Goal: Task Accomplishment & Management: Manage account settings

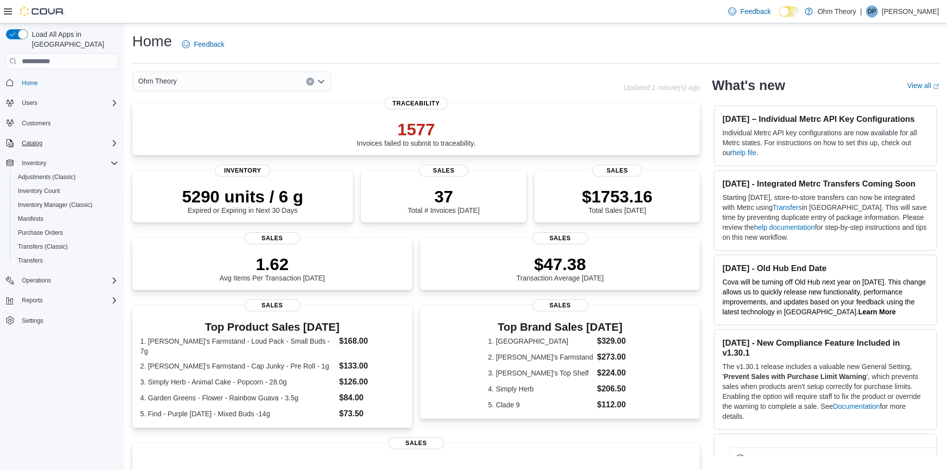
click at [115, 139] on icon "Complex example" at bounding box center [114, 143] width 8 height 8
click at [59, 179] on div "Promotions" at bounding box center [66, 185] width 104 height 12
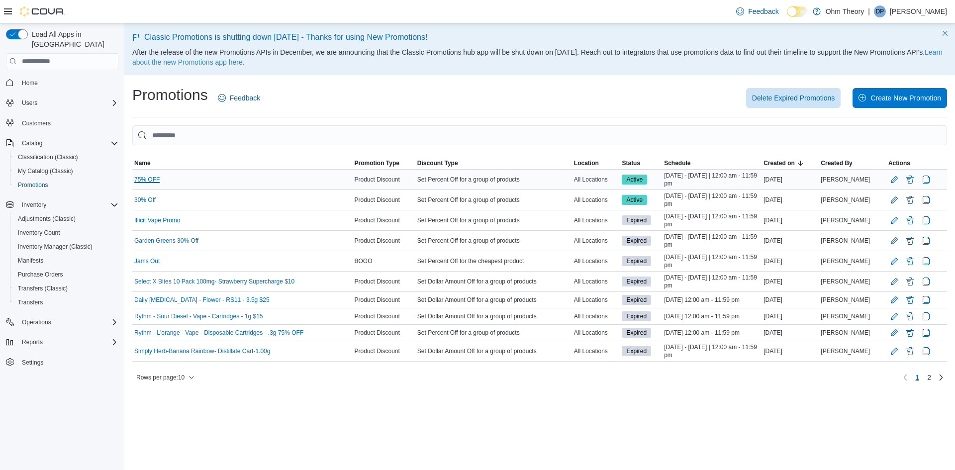
click at [151, 177] on link "75% OFF" at bounding box center [146, 180] width 25 height 8
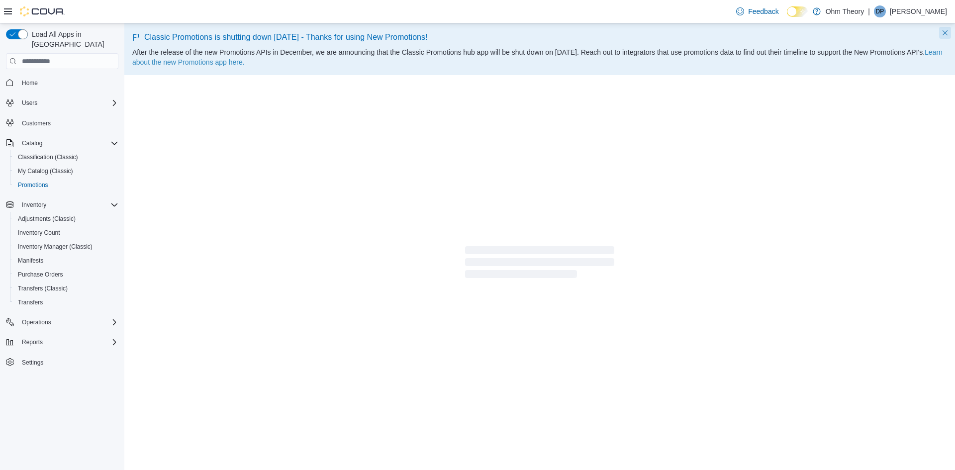
click at [946, 34] on button "Dismiss this callout" at bounding box center [945, 33] width 12 height 12
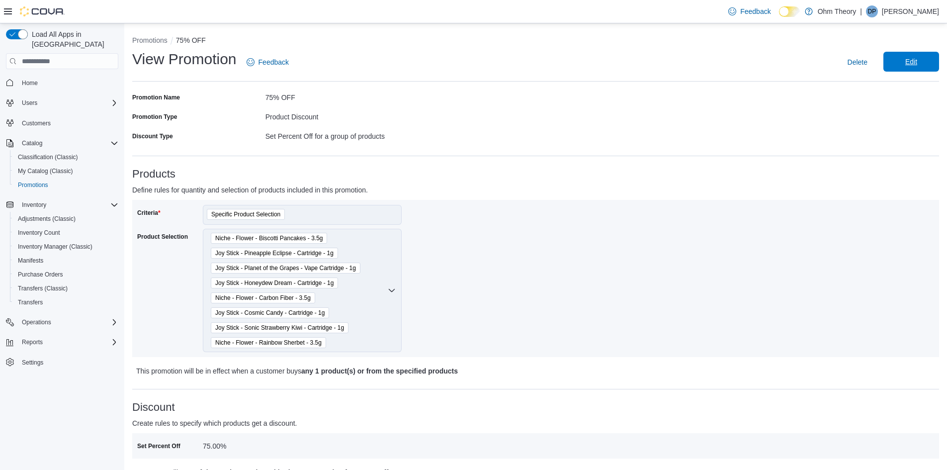
click at [903, 55] on span "Edit" at bounding box center [912, 62] width 44 height 20
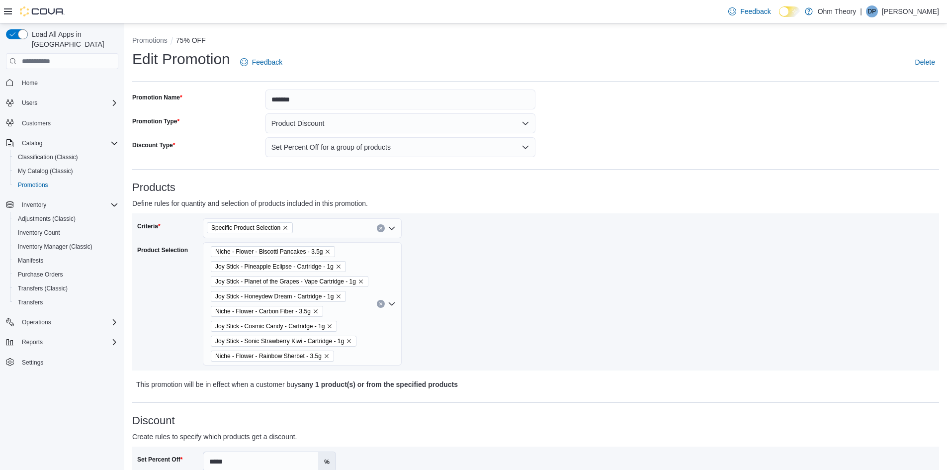
click at [372, 310] on div "Niche - Flower - Biscotti Pancakes - 3.5g Joy Stick - Pineapple Eclipse - Cartr…" at bounding box center [302, 303] width 199 height 123
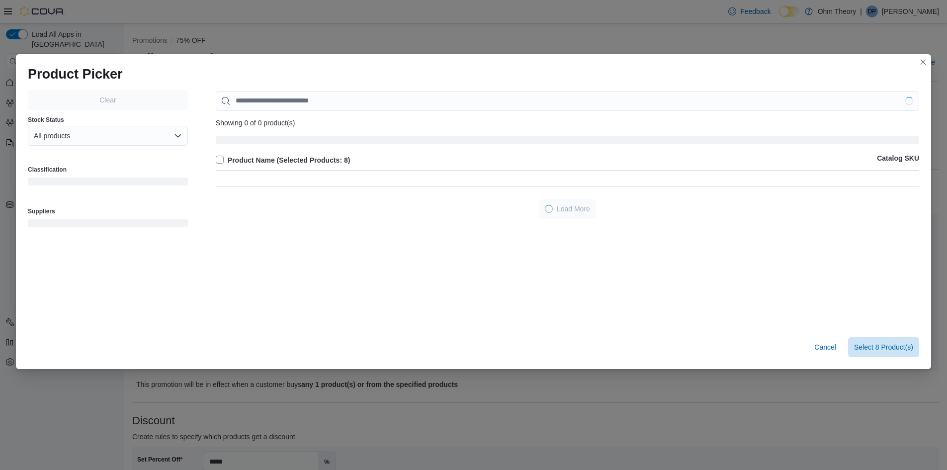
click at [370, 304] on div "Clear Stock Status All products Classification Suppliers Showing 0 of 0 product…" at bounding box center [474, 207] width 892 height 235
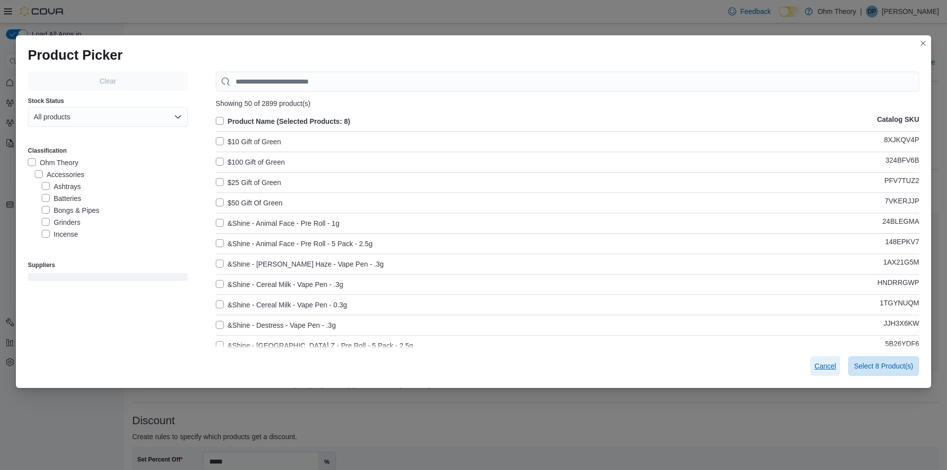
click at [832, 366] on span "Cancel" at bounding box center [826, 366] width 22 height 10
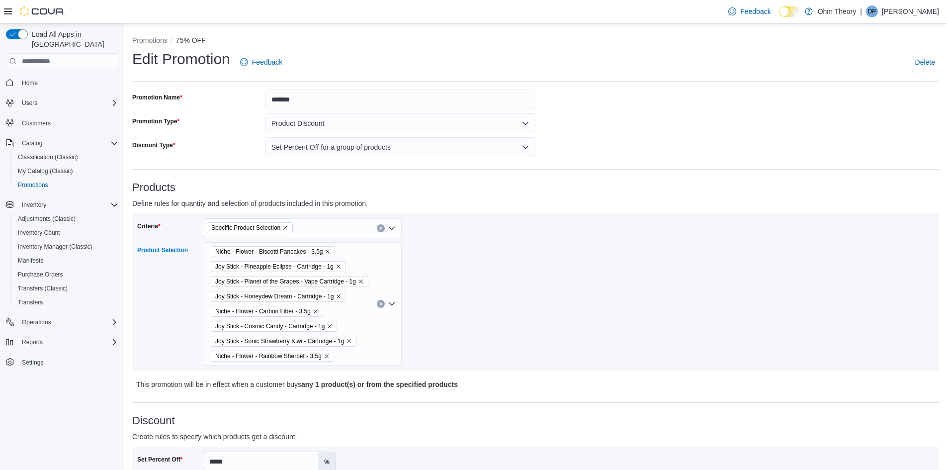
click at [379, 303] on icon "Clear input" at bounding box center [381, 304] width 4 height 4
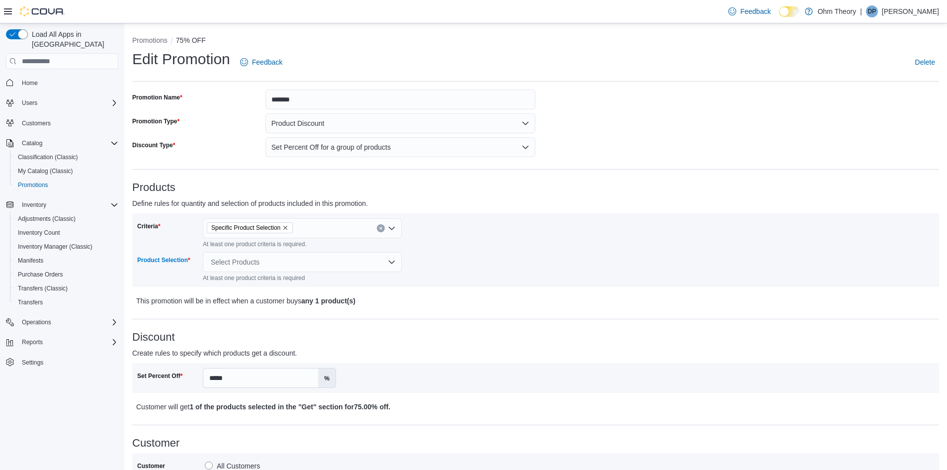
click at [283, 259] on div "Select Products" at bounding box center [302, 262] width 199 height 20
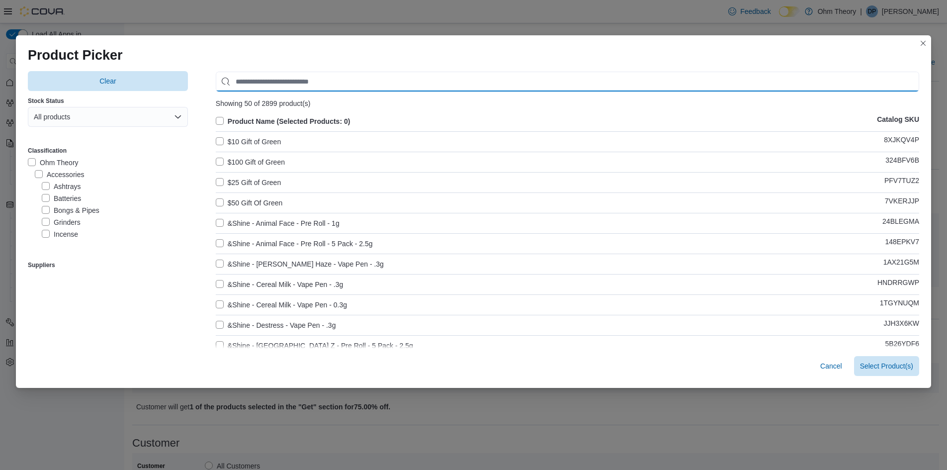
click at [265, 81] on input "Use aria labels when no actual label is in use" at bounding box center [568, 82] width 704 height 20
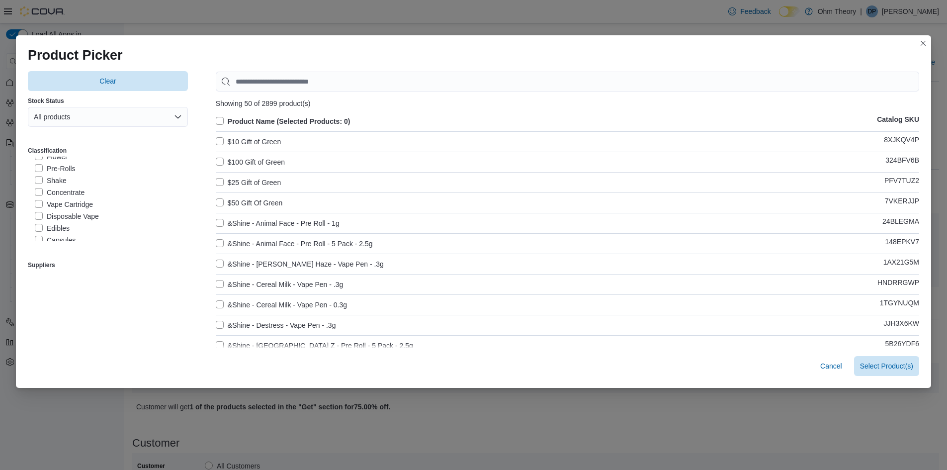
click at [48, 203] on label "Vape Cartridge" at bounding box center [64, 204] width 58 height 12
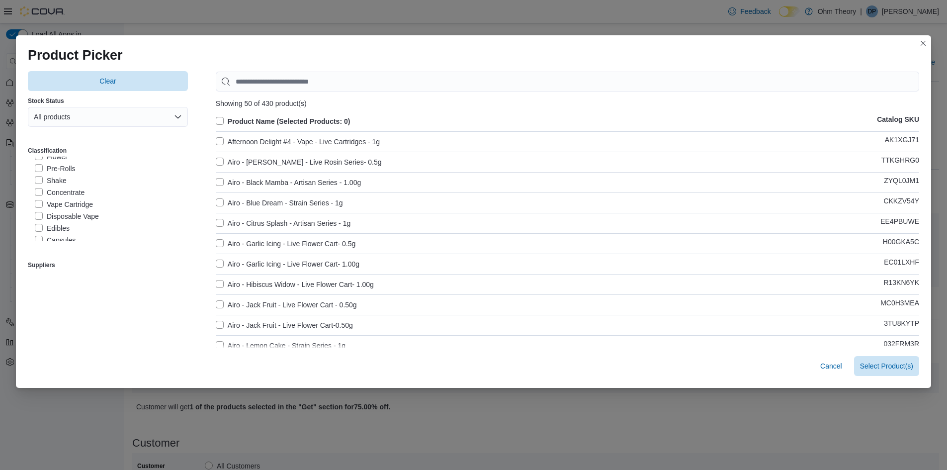
click at [35, 214] on label "Disposable Vape" at bounding box center [67, 216] width 64 height 12
click at [36, 206] on label "Vape Cartridge" at bounding box center [64, 204] width 58 height 12
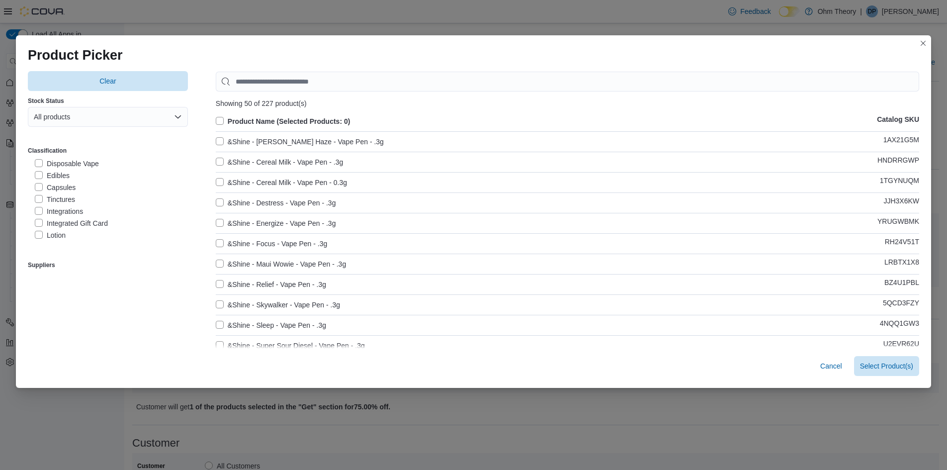
scroll to position [0, 0]
click at [77, 114] on button "All products" at bounding box center [108, 117] width 160 height 20
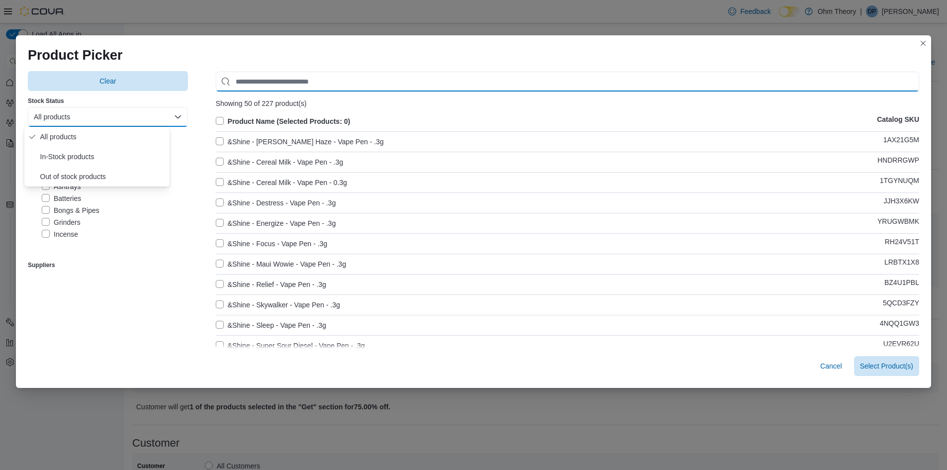
click at [249, 83] on input "Use aria labels when no actual label is in use" at bounding box center [568, 82] width 704 height 20
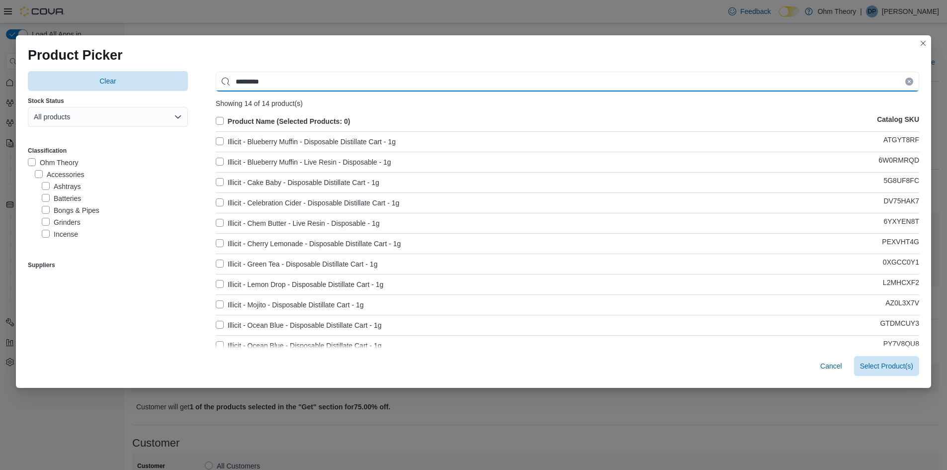
type input "*******"
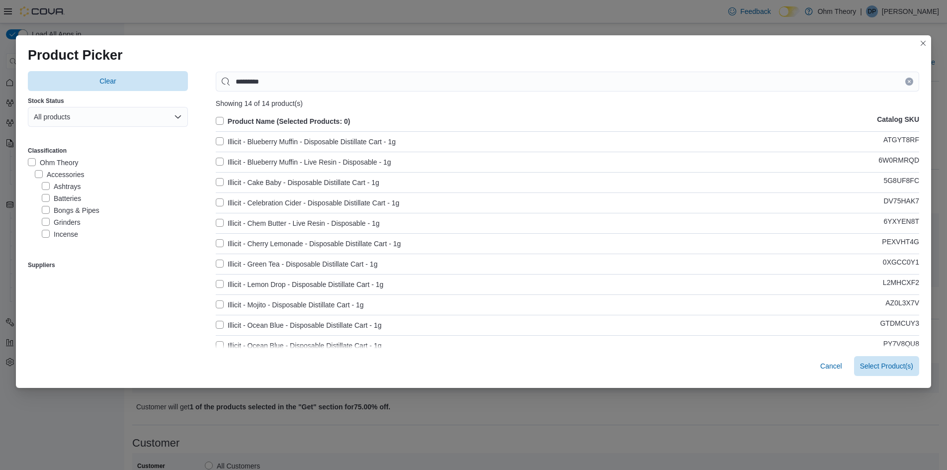
click at [218, 141] on label "Illicit - Blueberry Muffin - Disposable Distillate Cart - 1g" at bounding box center [306, 142] width 180 height 12
click at [216, 184] on label "Illicit - Cake Baby - Disposable Distillate Cart - 1g" at bounding box center [298, 183] width 164 height 12
click at [216, 200] on label "Illicit - Celebration Cider - Disposable Distillate Cart - 1g" at bounding box center [307, 203] width 183 height 12
click at [216, 226] on label "Illicit - Chem Butter - Live Resin - Disposable - 1g" at bounding box center [298, 223] width 164 height 12
click at [217, 245] on label "Illicit - Cherry Lemonade - Disposable Distillate Cart - 1g" at bounding box center [308, 244] width 185 height 12
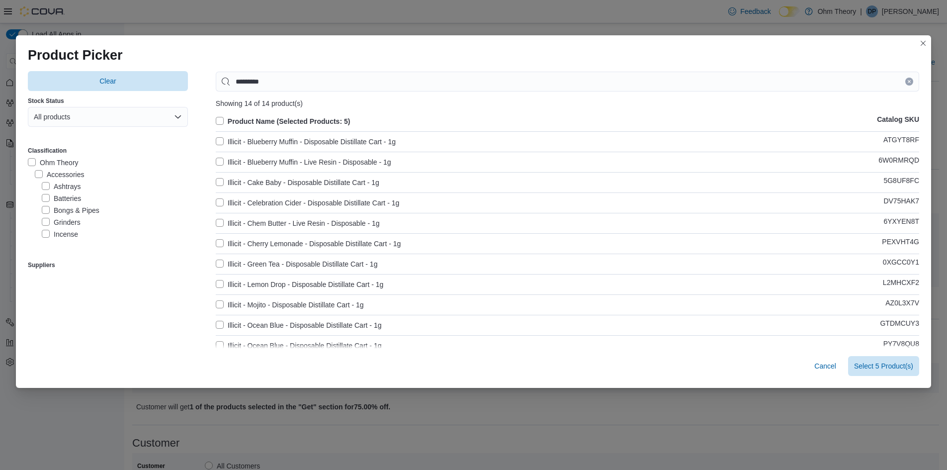
click at [218, 267] on label "Illicit - Green Tea - Disposable Distillate Cart - 1g" at bounding box center [297, 264] width 162 height 12
click at [218, 284] on label "Illicit - Lemon Drop - Disposable Distillate Cart - 1g" at bounding box center [300, 284] width 168 height 12
click at [216, 304] on label "Illicit - Mojito - Disposable Distillate Cart - 1g" at bounding box center [290, 305] width 148 height 12
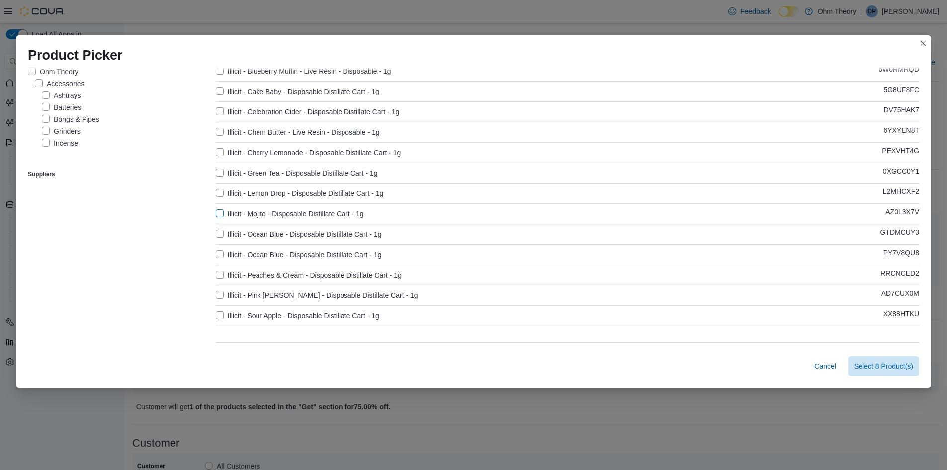
scroll to position [99, 0]
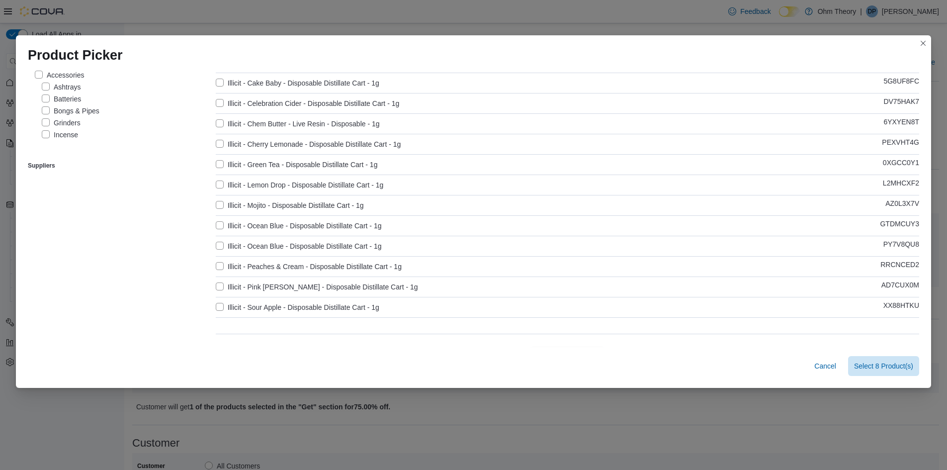
click at [216, 222] on label "Illicit - Ocean Blue - Disposable Distillate Cart - 1g" at bounding box center [299, 226] width 166 height 12
click at [216, 247] on label "Illicit - Ocean Blue - Disposable Distillate Cart - 1g" at bounding box center [299, 246] width 166 height 12
click at [216, 267] on label "Illicit - Peaches & Cream - Disposable Distillate Cart - 1g" at bounding box center [309, 267] width 186 height 12
click at [216, 285] on label "Illicit - Pink Runtz - Disposable Distillate Cart - 1g" at bounding box center [317, 287] width 202 height 12
click at [216, 309] on label "Illicit - Sour Apple - Disposable Distillate Cart - 1g" at bounding box center [298, 307] width 164 height 12
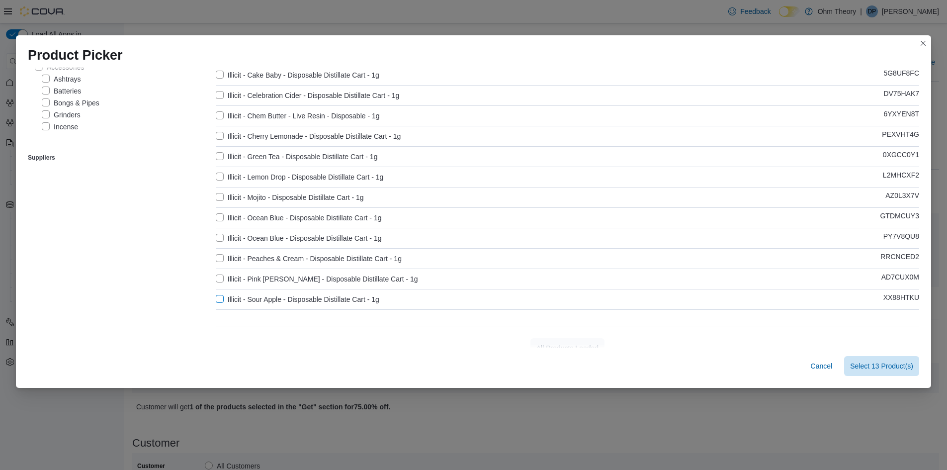
scroll to position [121, 0]
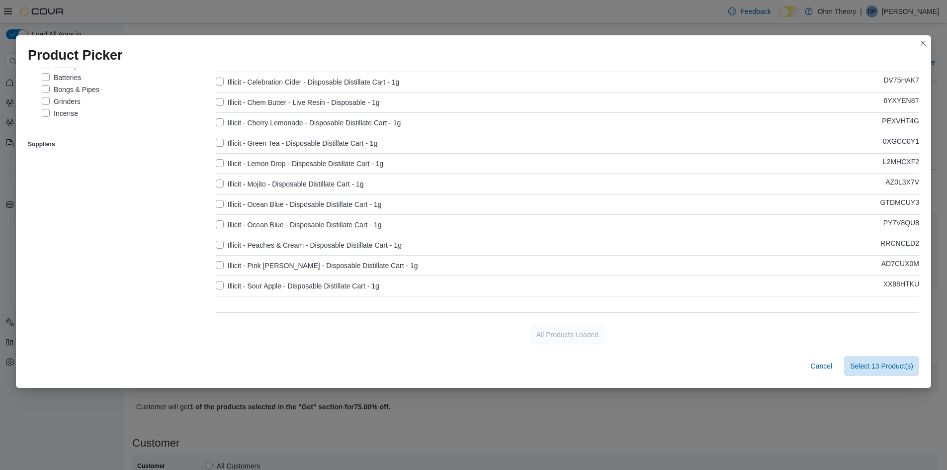
click at [881, 376] on div "Cancel Select 13 Product(s)" at bounding box center [473, 368] width 915 height 40
click at [878, 368] on span "Select 13 Product(s)" at bounding box center [881, 366] width 63 height 10
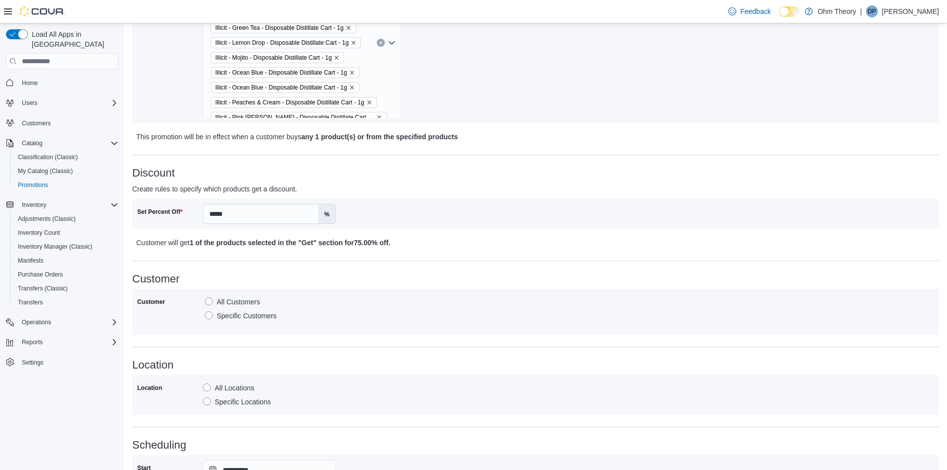
scroll to position [439, 0]
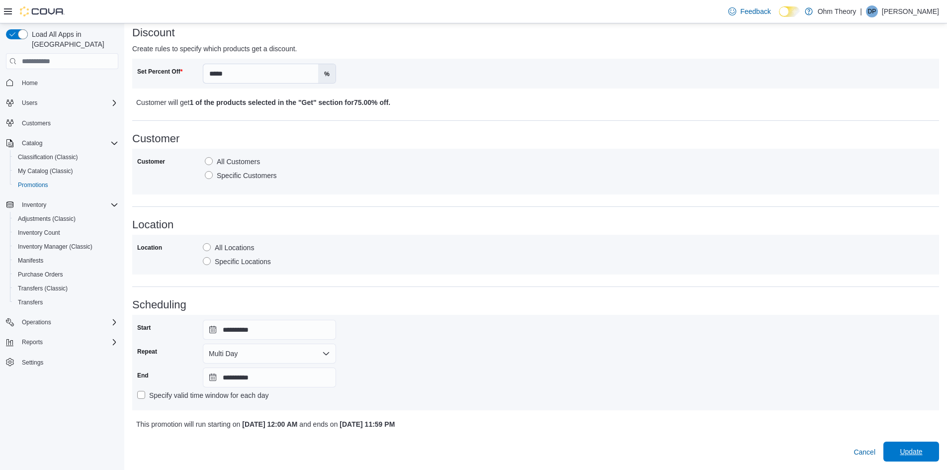
click at [911, 455] on span "Update" at bounding box center [911, 452] width 22 height 10
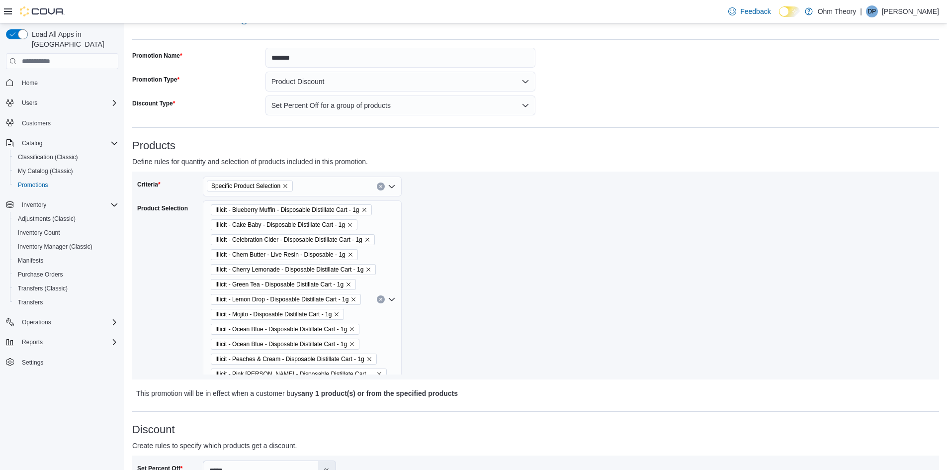
scroll to position [0, 0]
